Goal: Navigation & Orientation: Understand site structure

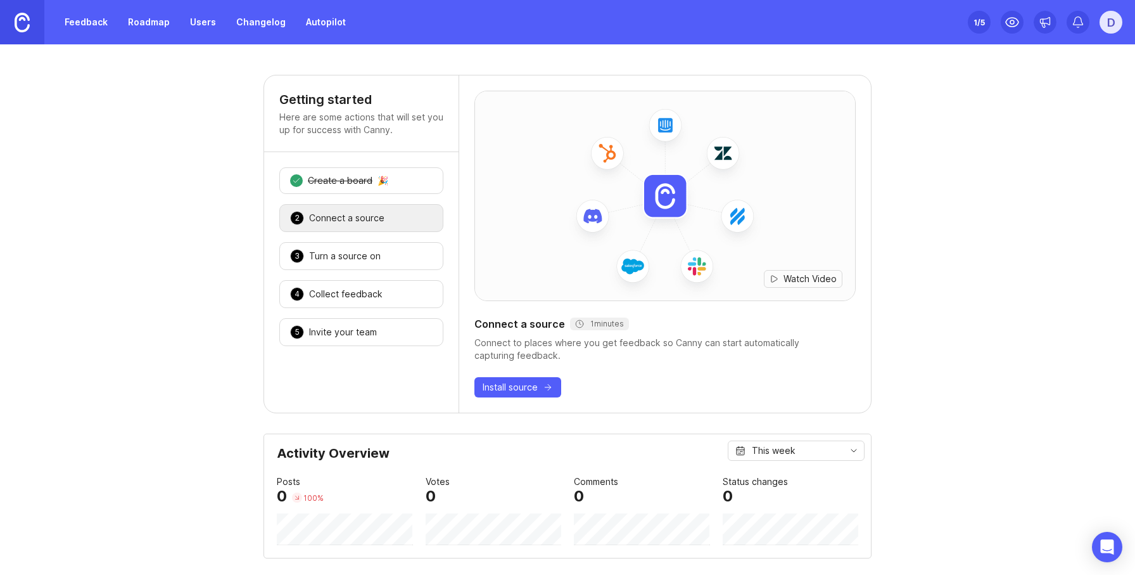
click at [1100, 25] on div "D" at bounding box center [1111, 22] width 23 height 23
click at [1053, 111] on p "Help center" at bounding box center [1053, 108] width 50 height 13
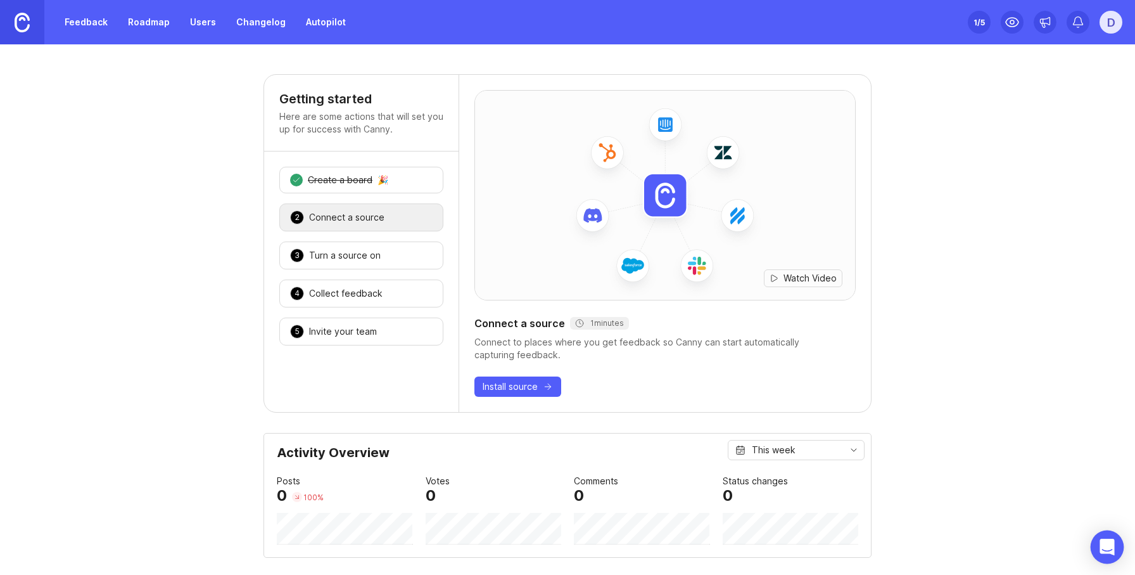
click at [1112, 552] on icon "Open Intercom Messenger" at bounding box center [1107, 546] width 15 height 16
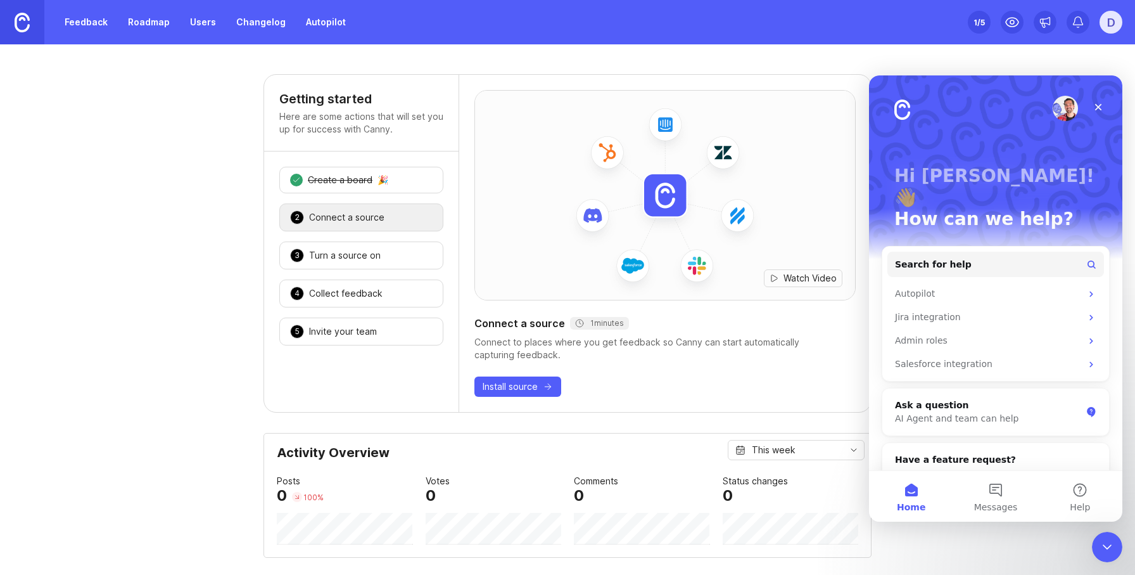
scroll to position [0, 0]
click at [1094, 497] on button "Help" at bounding box center [1080, 496] width 84 height 51
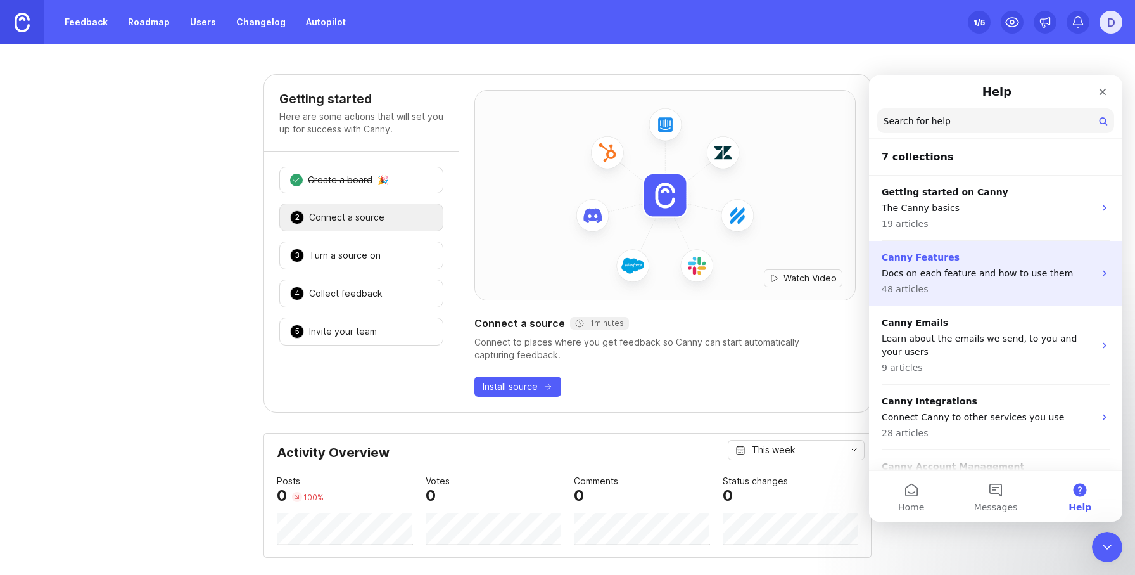
click at [1082, 274] on p "Docs on each feature and how to use them" at bounding box center [988, 273] width 213 height 13
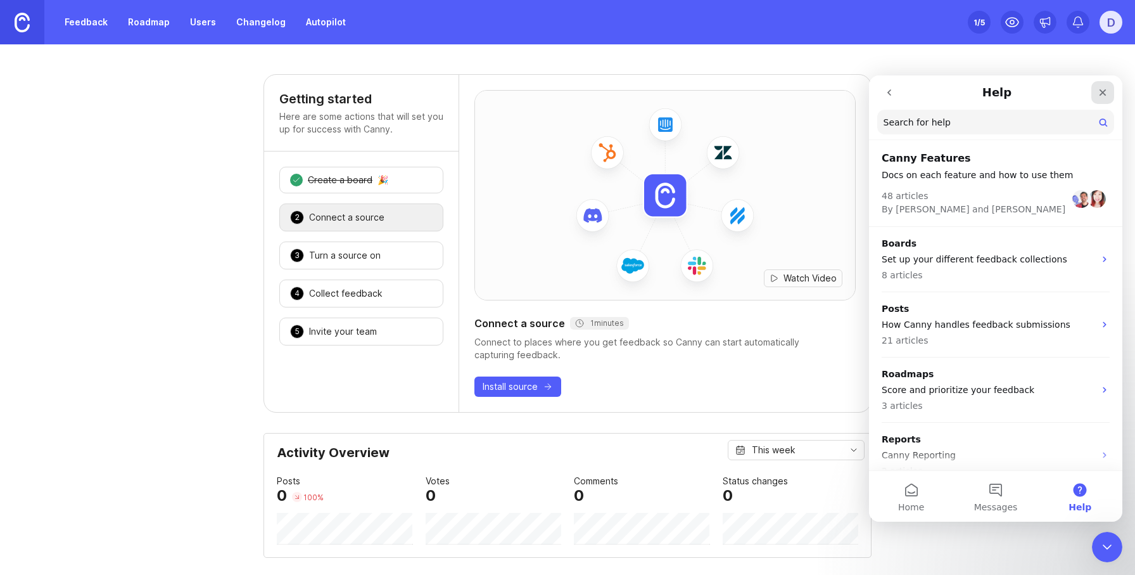
click at [1106, 88] on icon "Close" at bounding box center [1103, 92] width 10 height 10
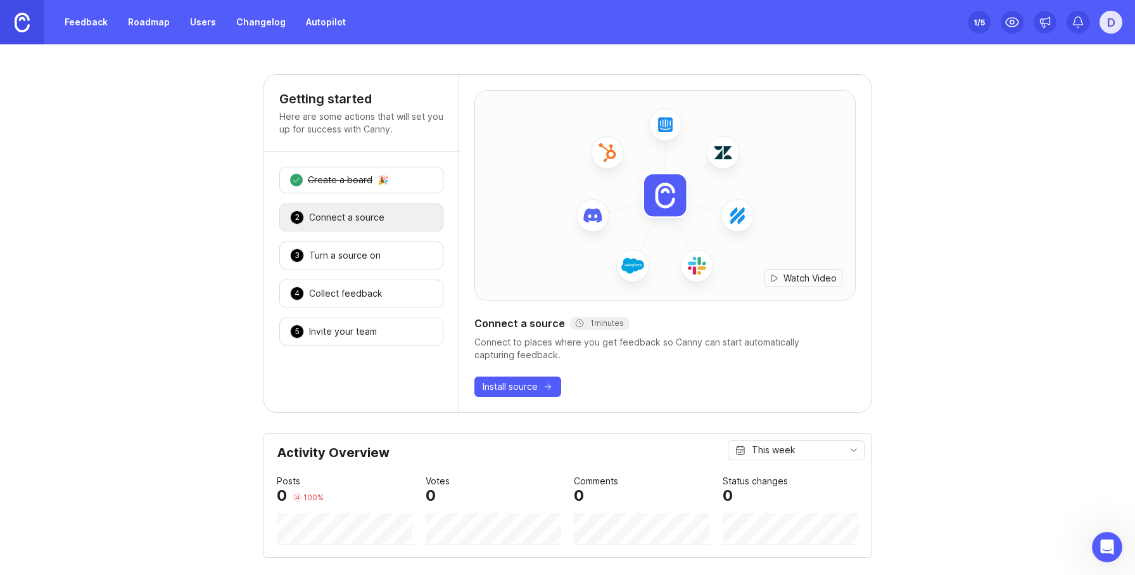
click at [94, 15] on link "Feedback" at bounding box center [86, 22] width 58 height 23
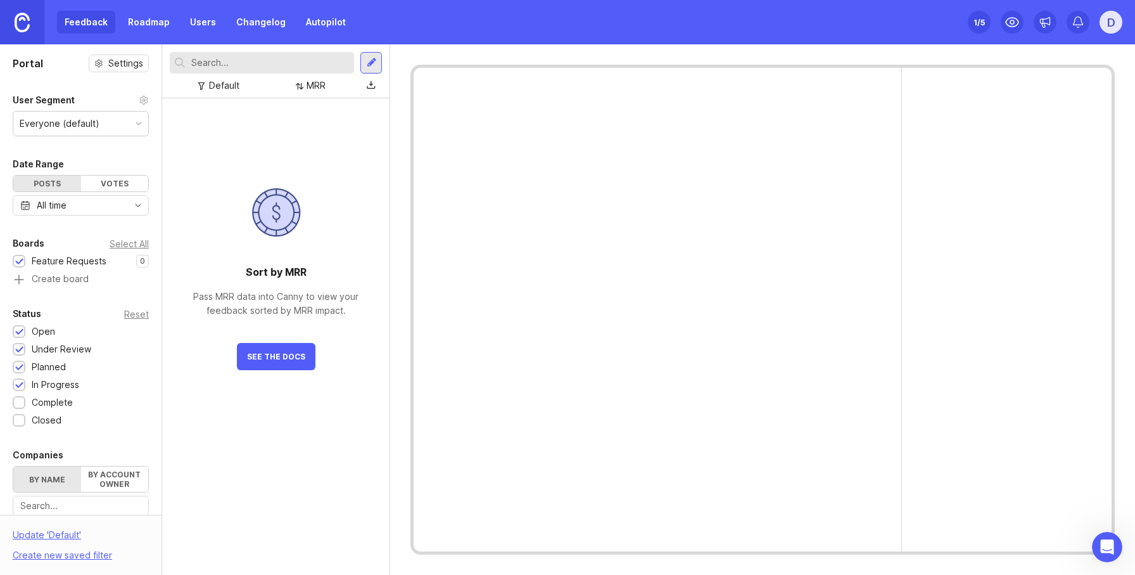
click at [162, 20] on link "Roadmap" at bounding box center [148, 22] width 57 height 23
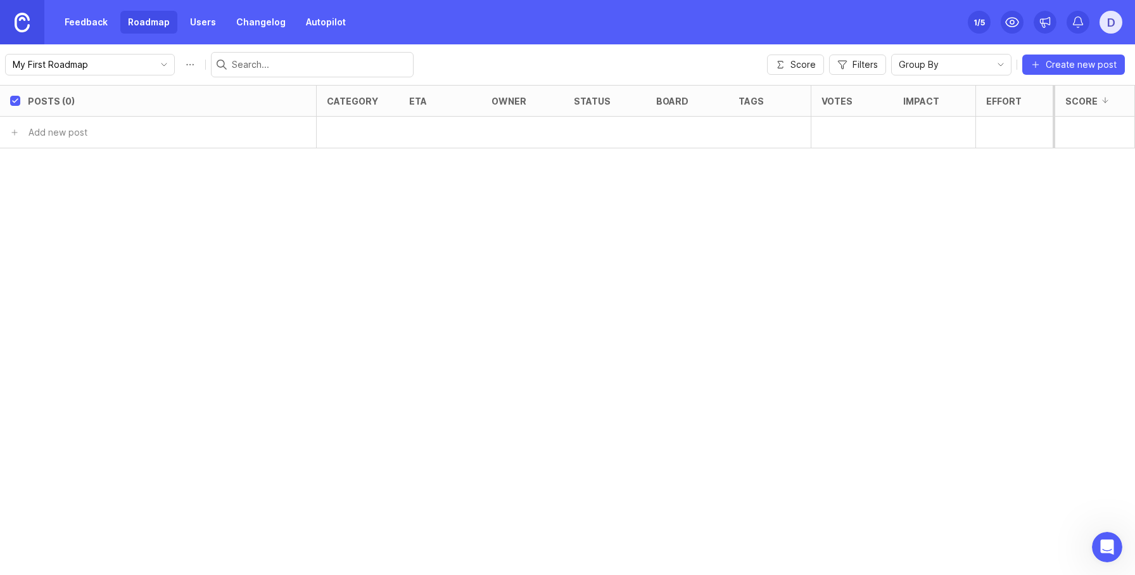
click at [211, 28] on link "Users" at bounding box center [202, 22] width 41 height 23
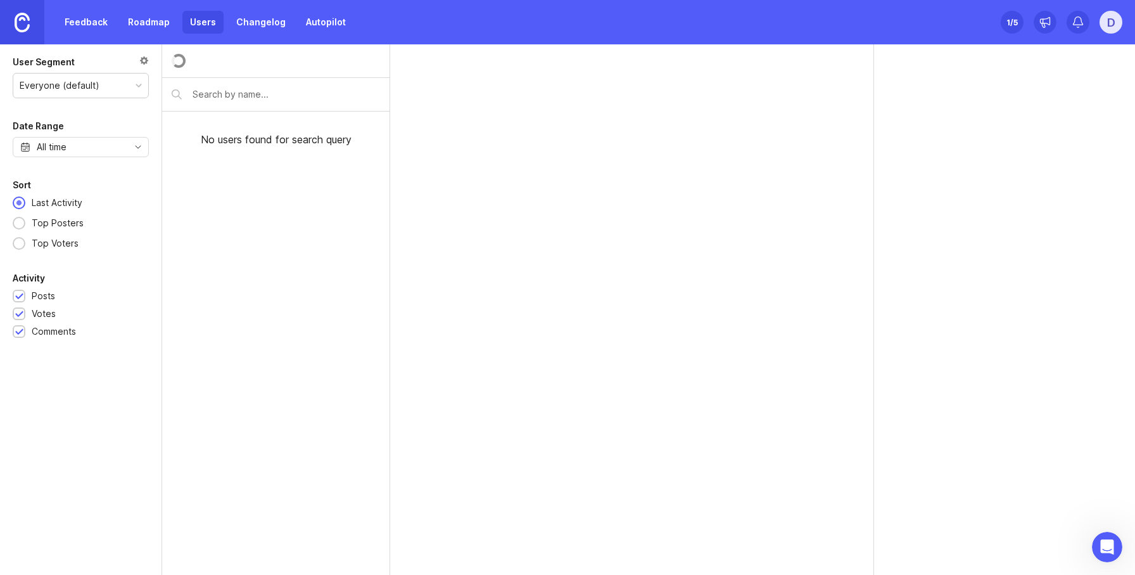
click at [1096, 32] on div "Set up Canny 1 /5 D" at bounding box center [1062, 22] width 122 height 44
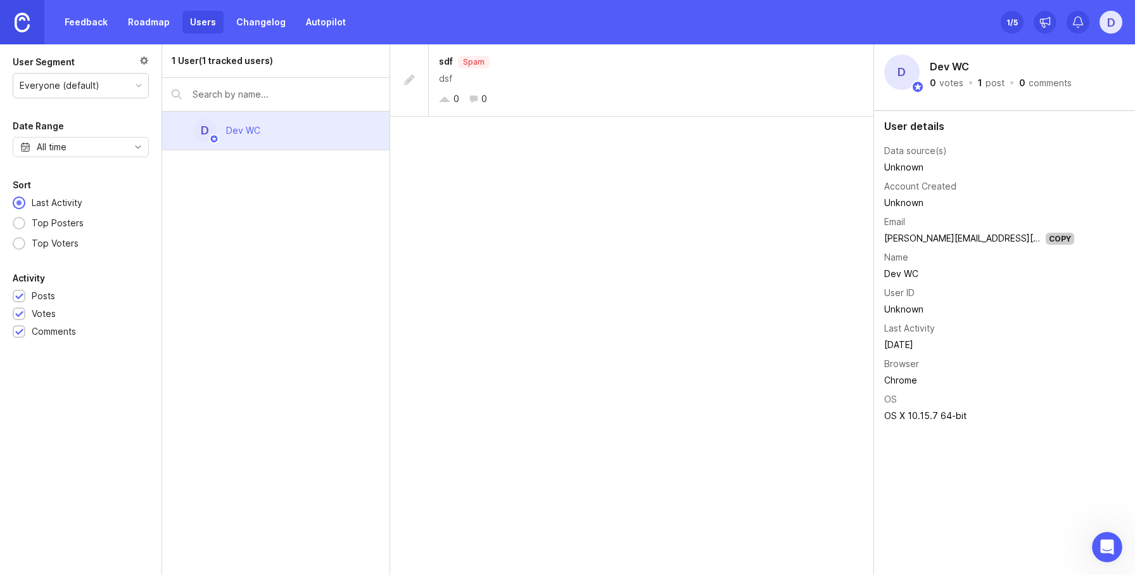
click at [143, 60] on div at bounding box center [144, 62] width 10 height 14
drag, startPoint x: 1107, startPoint y: 16, endPoint x: 1107, endPoint y: 26, distance: 9.5
click at [1107, 16] on div "D" at bounding box center [1111, 22] width 23 height 23
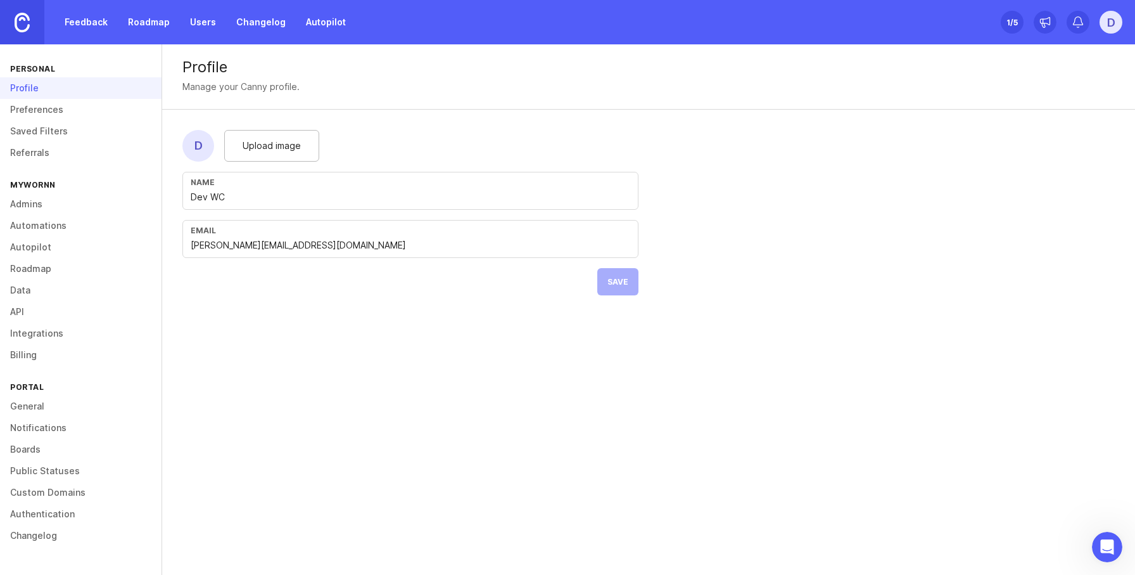
click at [67, 113] on link "Preferences" at bounding box center [81, 110] width 162 height 22
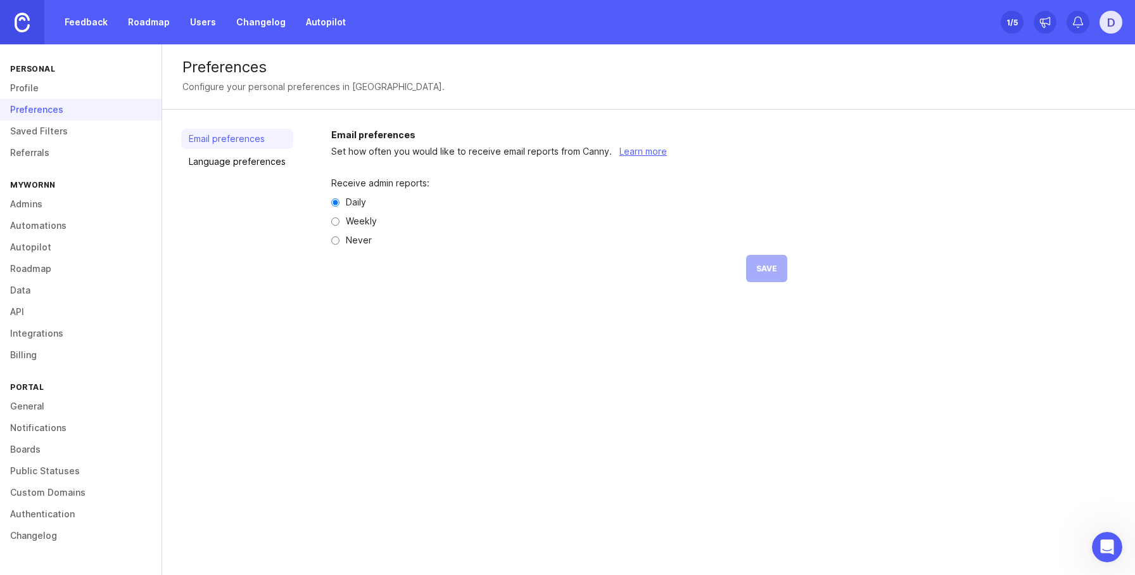
click at [50, 125] on link "Saved Filters" at bounding box center [81, 131] width 162 height 22
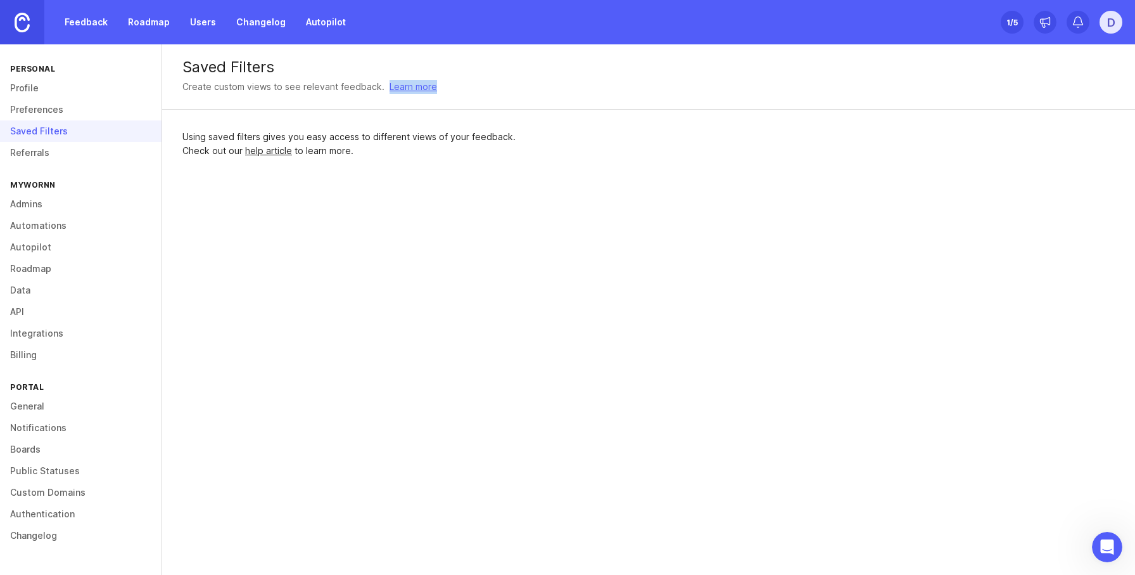
drag, startPoint x: 485, startPoint y: 94, endPoint x: 382, endPoint y: 86, distance: 103.0
click at [382, 86] on div "Saved Filters Create custom views to see relevant feedback. Learn more" at bounding box center [648, 76] width 973 height 65
copy link "Learn more"
click at [796, 163] on div "Saved Filters Create custom views to see relevant feedback. Learn more Using sa…" at bounding box center [648, 111] width 973 height 134
